Goal: Transaction & Acquisition: Purchase product/service

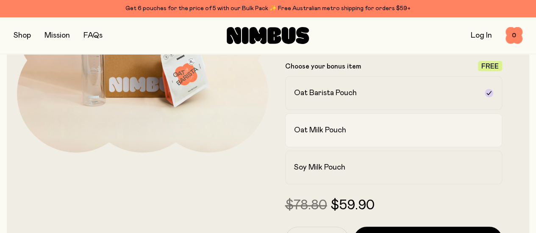
scroll to position [212, 0]
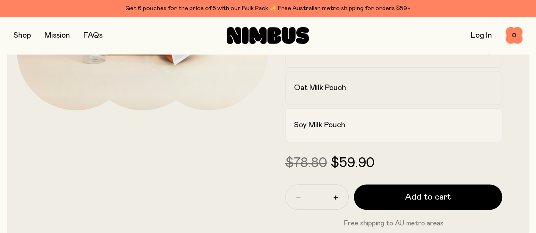
click at [390, 130] on div "Soy Milk Pouch" at bounding box center [386, 125] width 184 height 10
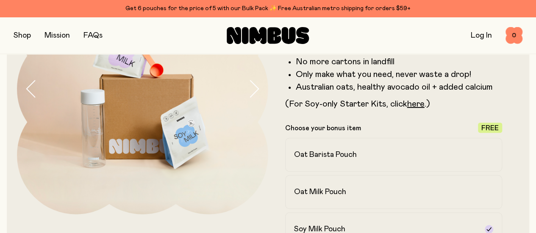
scroll to position [85, 0]
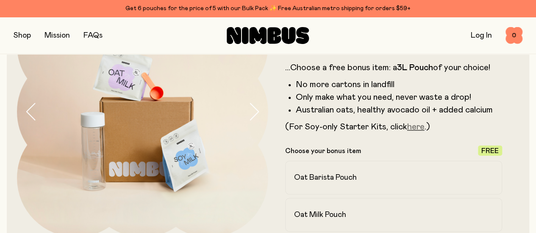
click at [424, 131] on link "here" at bounding box center [415, 127] width 17 height 8
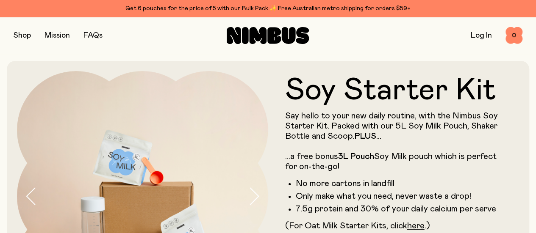
click at [29, 36] on button "button" at bounding box center [22, 36] width 17 height 12
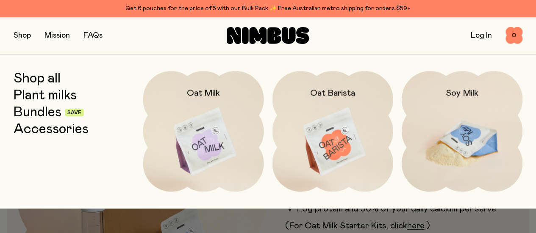
click at [463, 123] on img at bounding box center [461, 142] width 121 height 142
